Goal: Task Accomplishment & Management: Manage account settings

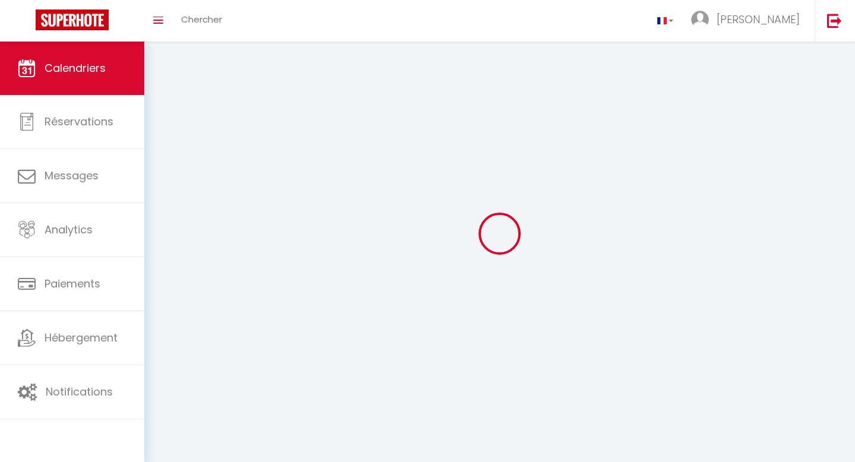
select select
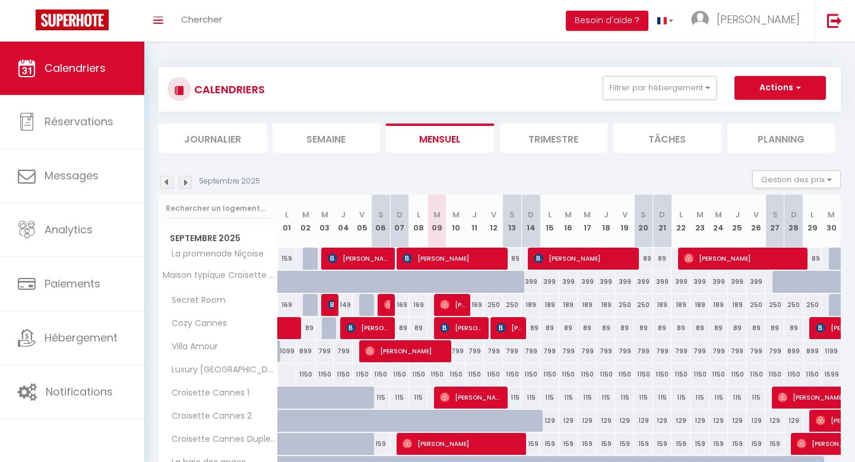
select select
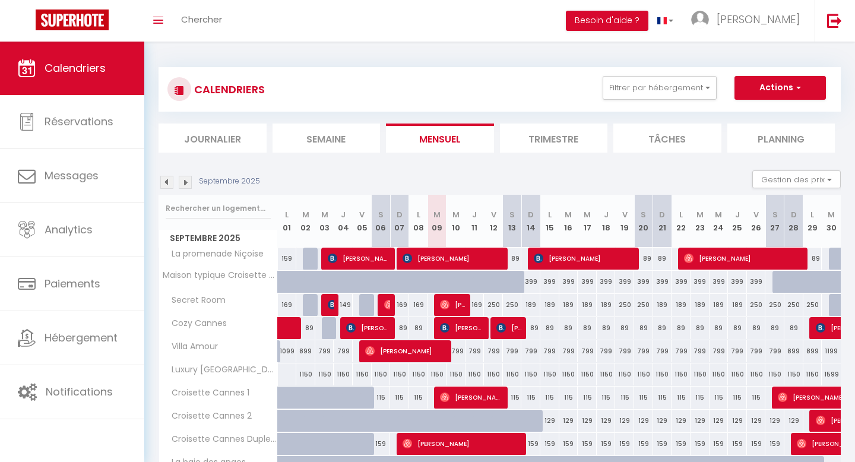
select select
click at [487, 259] on span "[PERSON_NAME]" at bounding box center [454, 258] width 102 height 23
select select "OK"
select select "KO"
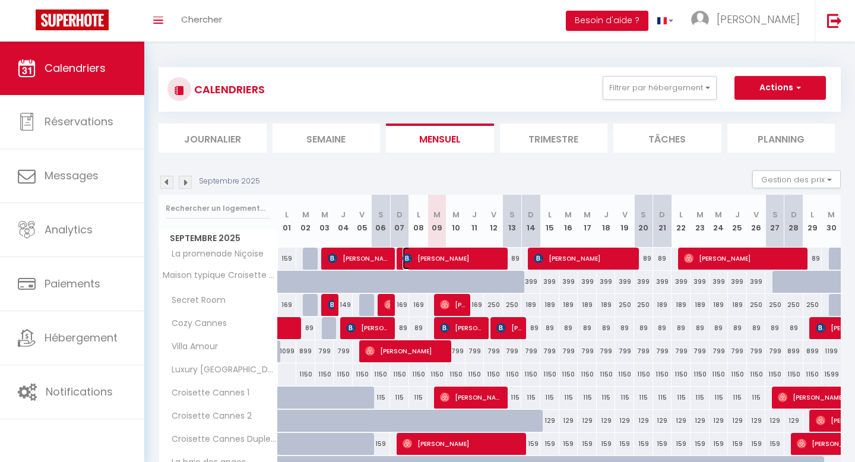
select select "1"
select select "0"
select select "1"
select select
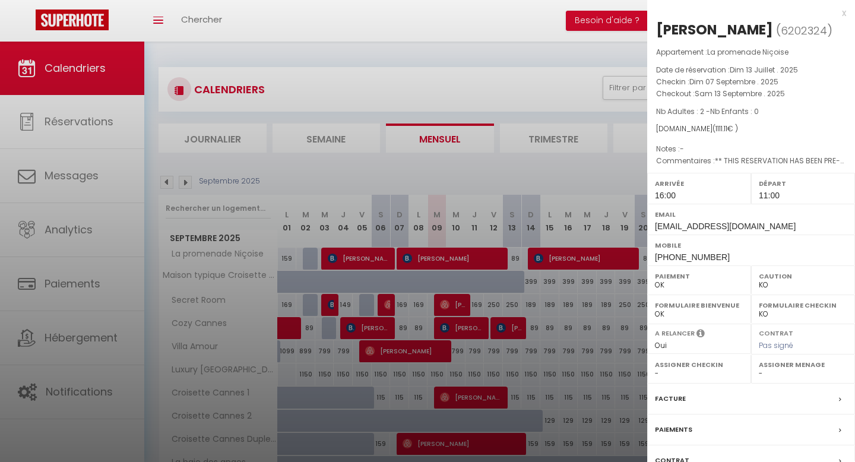
click at [487, 258] on div at bounding box center [427, 231] width 855 height 462
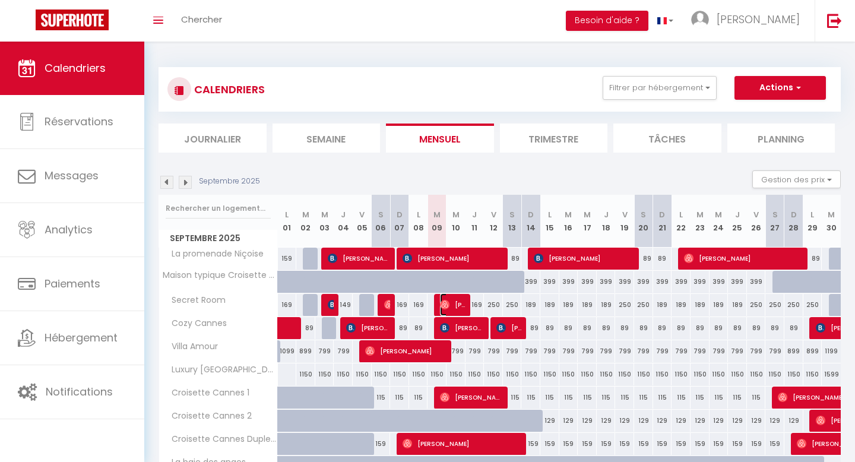
click at [448, 303] on img at bounding box center [445, 305] width 10 height 10
select select "OK"
